Goal: Share content: Share content

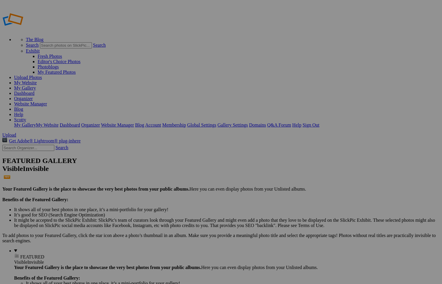
type input "jayde"
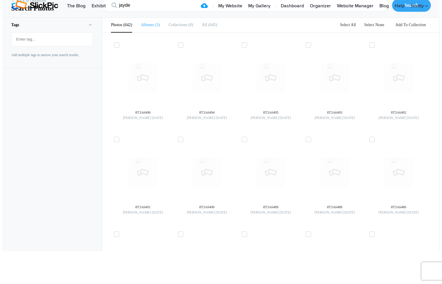
click at [149, 32] on li "Albums 3" at bounding box center [150, 25] width 19 height 15
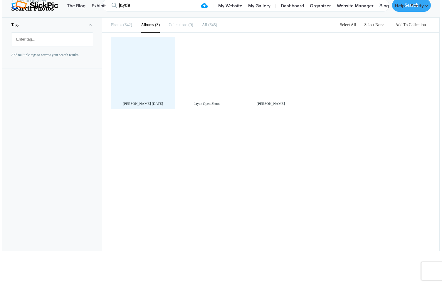
click at [146, 98] on div at bounding box center [143, 69] width 58 height 58
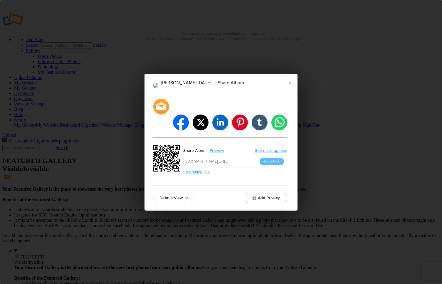
click at [164, 193] on link "Default View" at bounding box center [173, 198] width 41 height 11
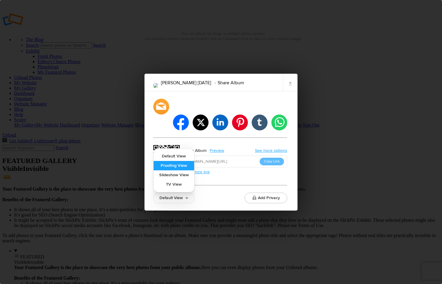
click at [183, 161] on link "Proofing View" at bounding box center [173, 165] width 40 height 9
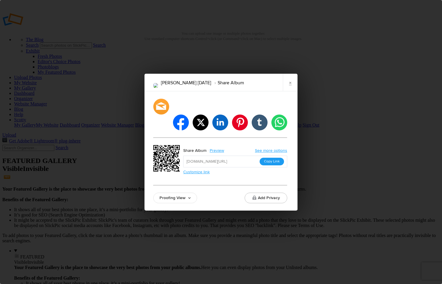
click at [275, 158] on button "Copy Link" at bounding box center [271, 162] width 24 height 8
